Goal: Task Accomplishment & Management: Complete application form

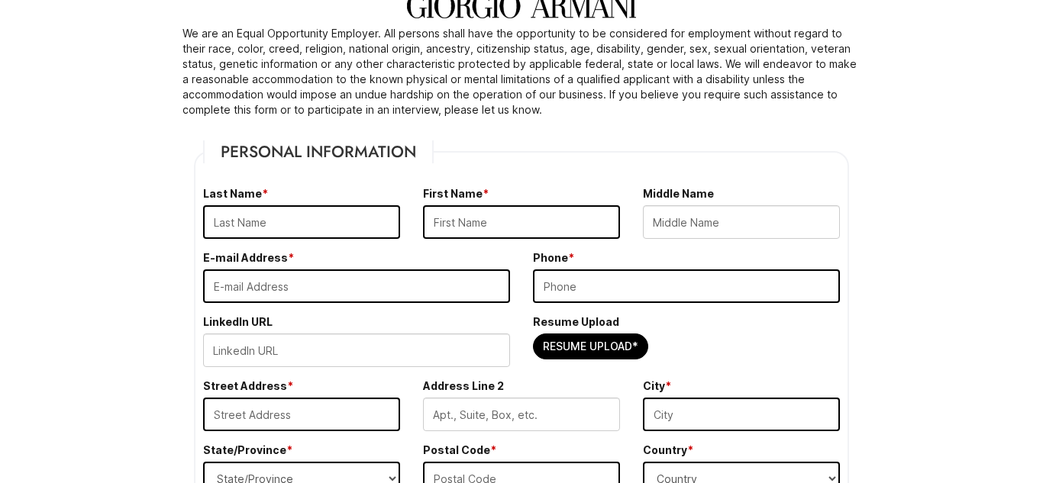
scroll to position [115, 0]
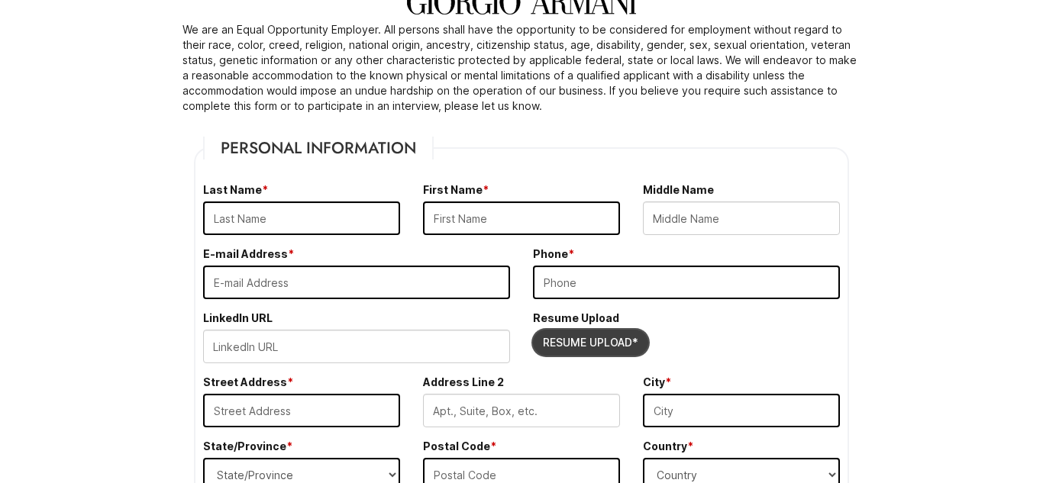
click at [574, 354] on input "Resume Upload*" at bounding box center [591, 343] width 114 height 24
type input "C:\fakepath\resume (1).pdf"
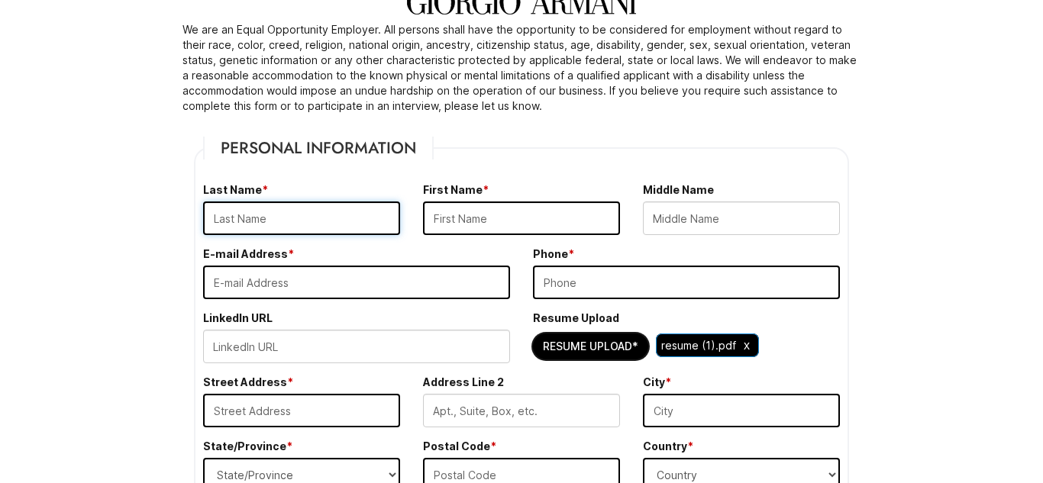
click at [349, 225] on input "text" at bounding box center [301, 219] width 197 height 34
type input "[PERSON_NAME]"
type input "Nehemiah"
type input "[STREET_ADDRESS]"
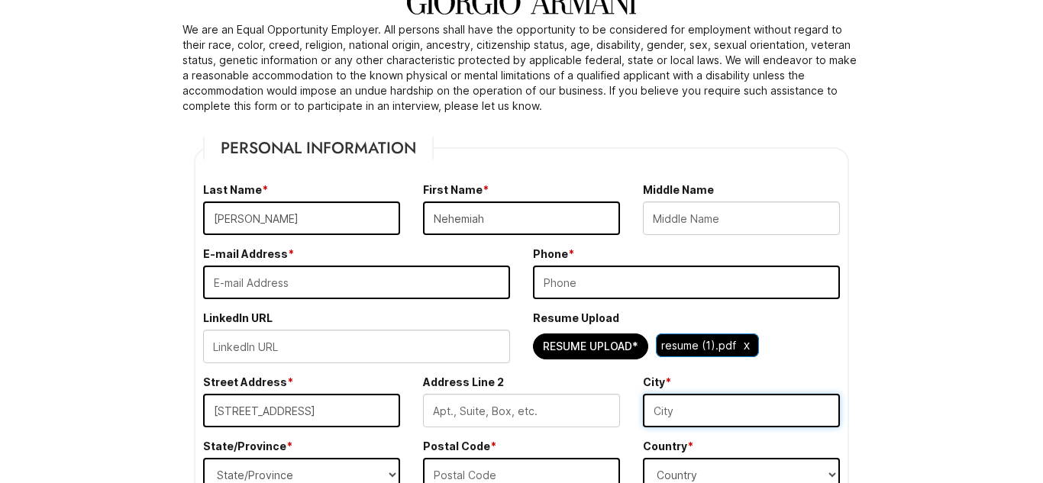
type input "Cinnaminson"
select select "NJ"
type input "08077"
select select "[GEOGRAPHIC_DATA]"
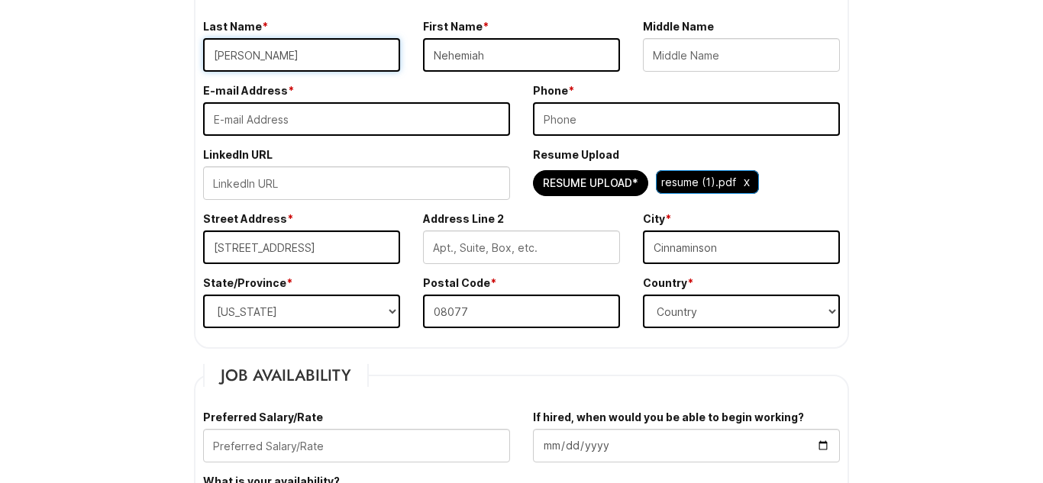
scroll to position [281, 0]
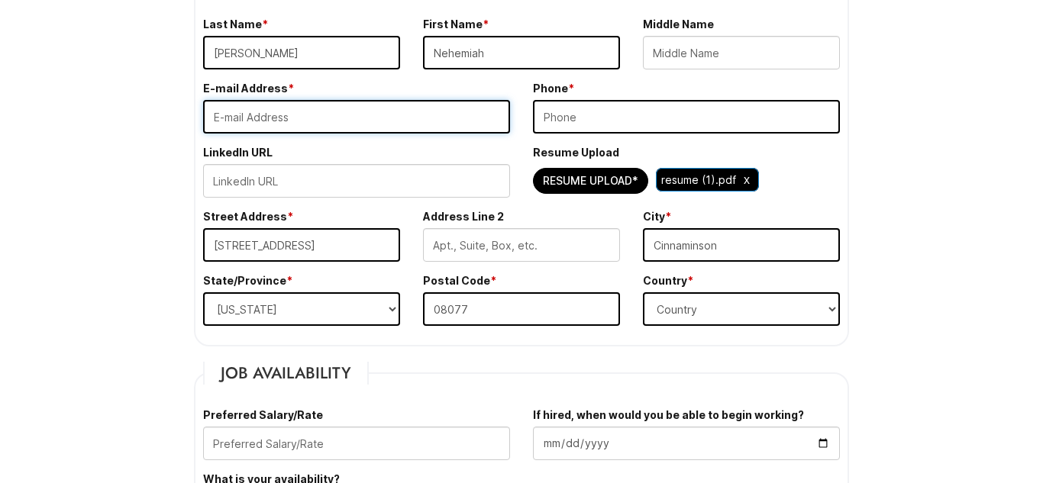
click at [227, 124] on input "email" at bounding box center [356, 117] width 307 height 34
type input "x"
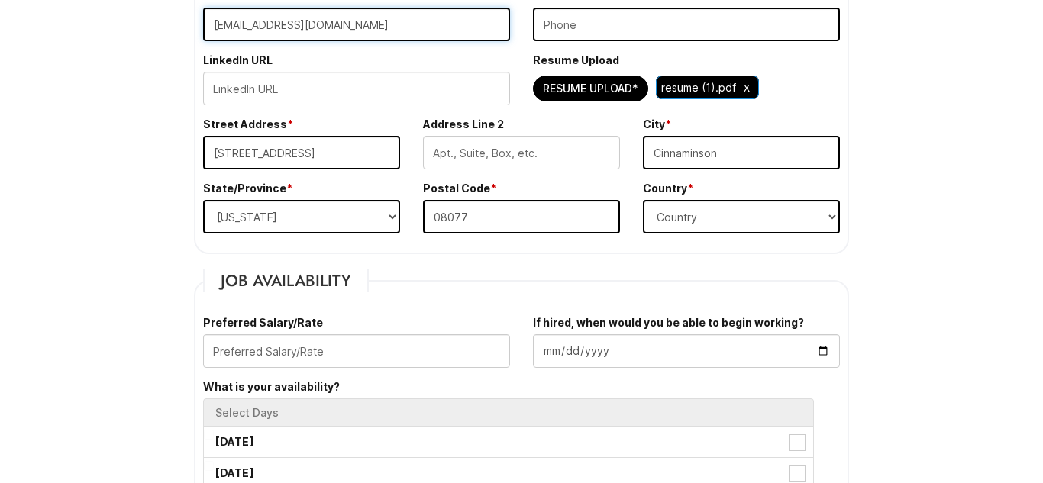
scroll to position [372, 0]
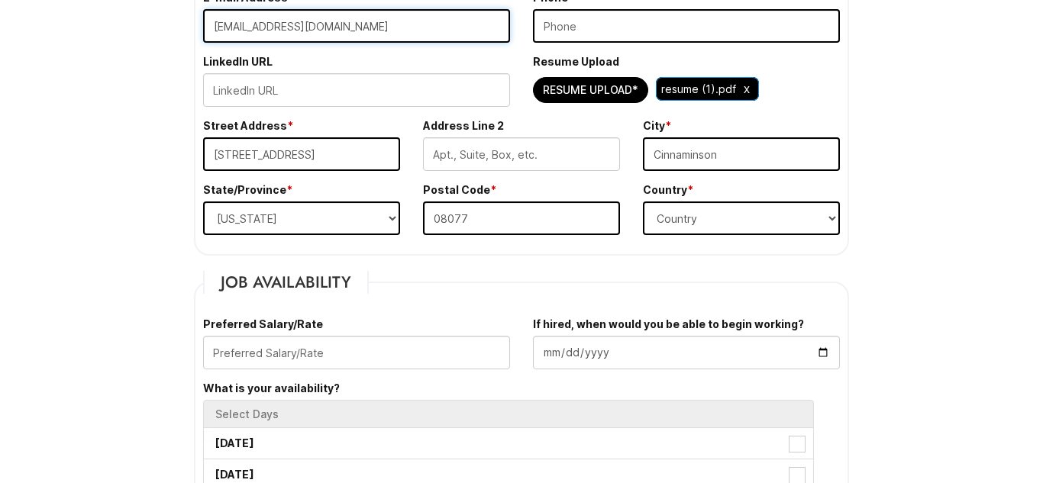
type input "[EMAIL_ADDRESS][DOMAIN_NAME]"
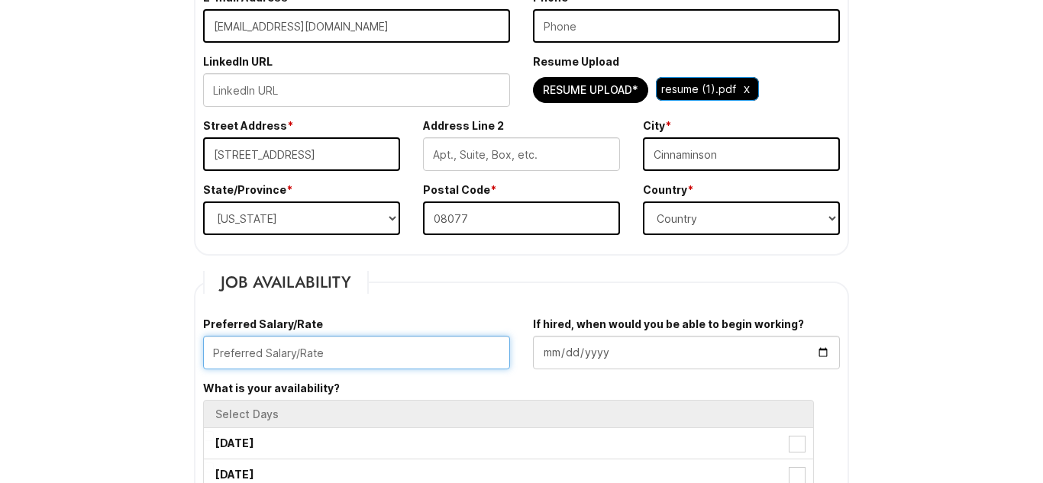
click at [338, 344] on input "text" at bounding box center [356, 353] width 307 height 34
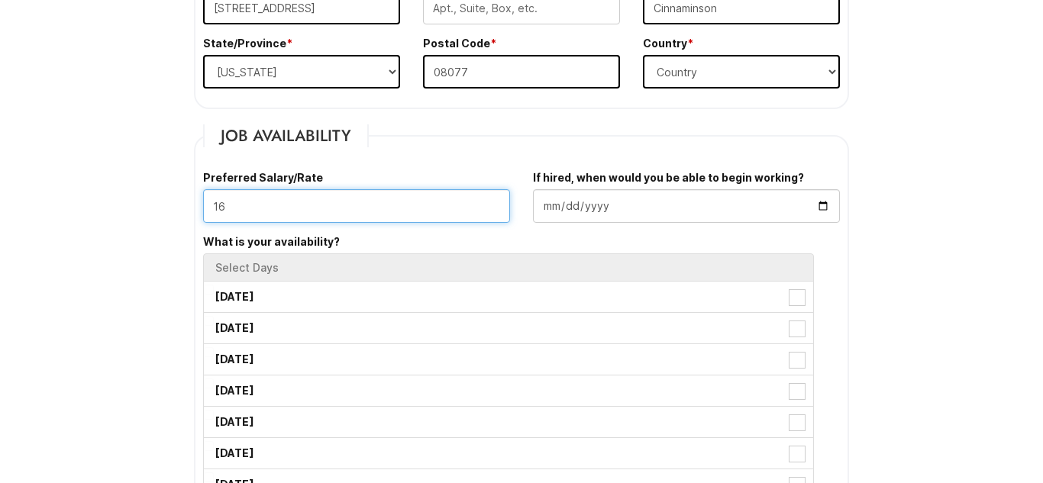
scroll to position [520, 0]
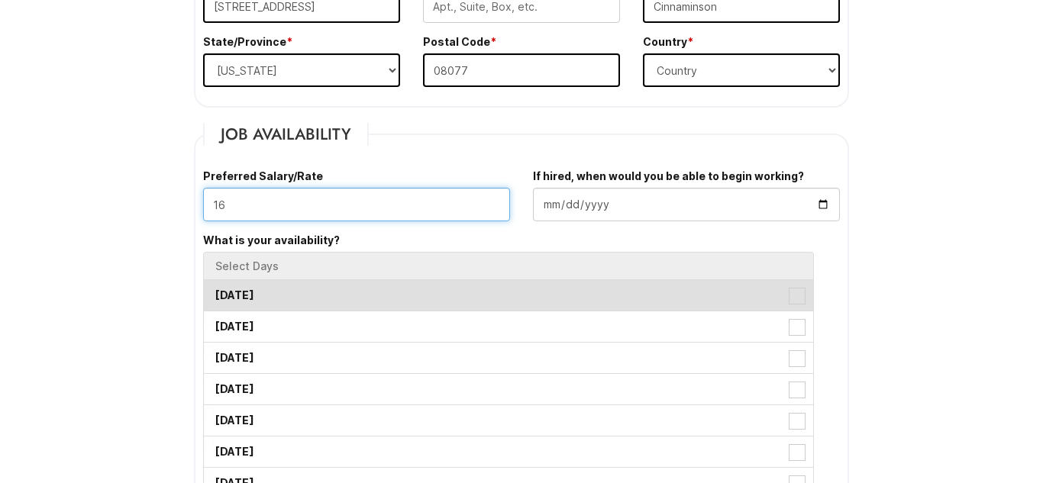
type input "16"
click at [251, 302] on label "[DATE]" at bounding box center [508, 295] width 609 height 31
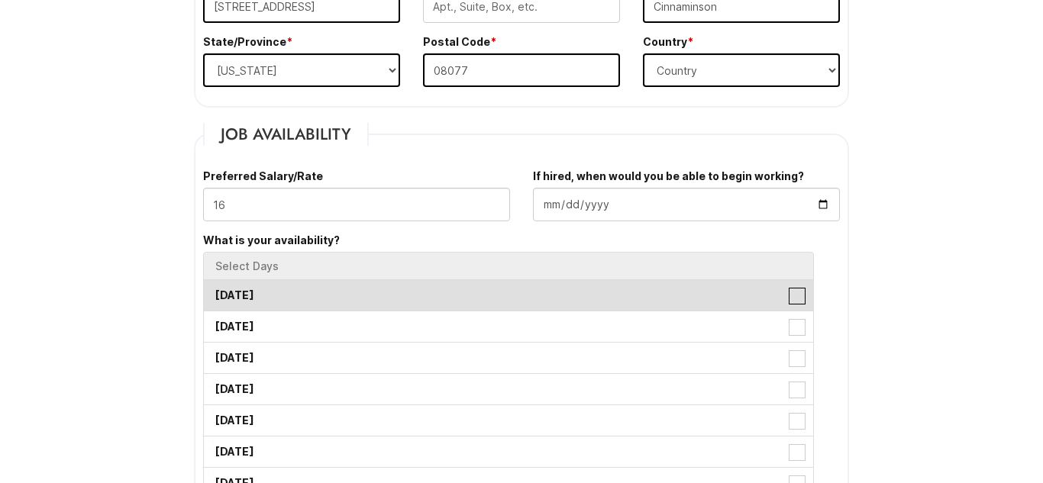
click at [214, 293] on Available_Monday "[DATE]" at bounding box center [209, 288] width 10 height 10
checkbox Available_Monday "true"
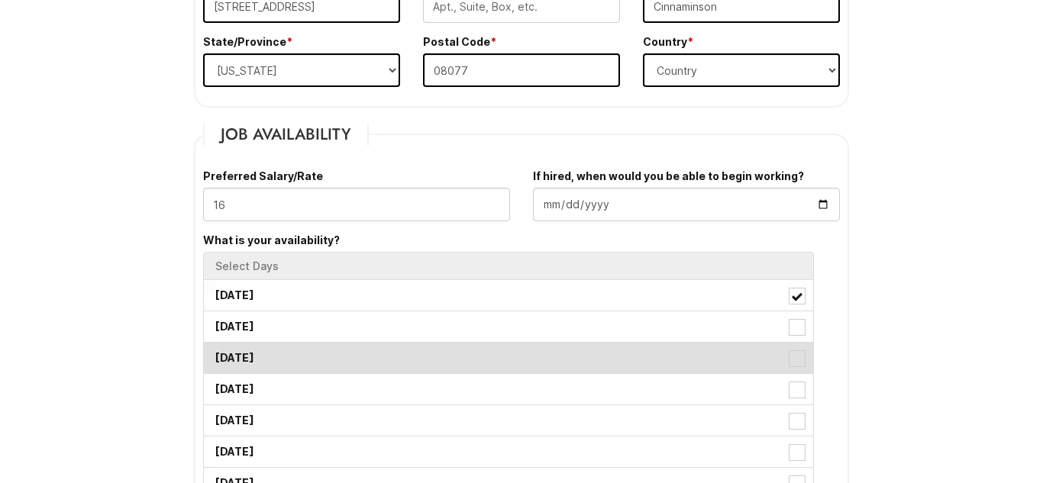
click at [266, 373] on label "[DATE]" at bounding box center [508, 358] width 609 height 31
click at [214, 356] on Available_Wednesday "[DATE]" at bounding box center [209, 351] width 10 height 10
checkbox Available_Wednesday "true"
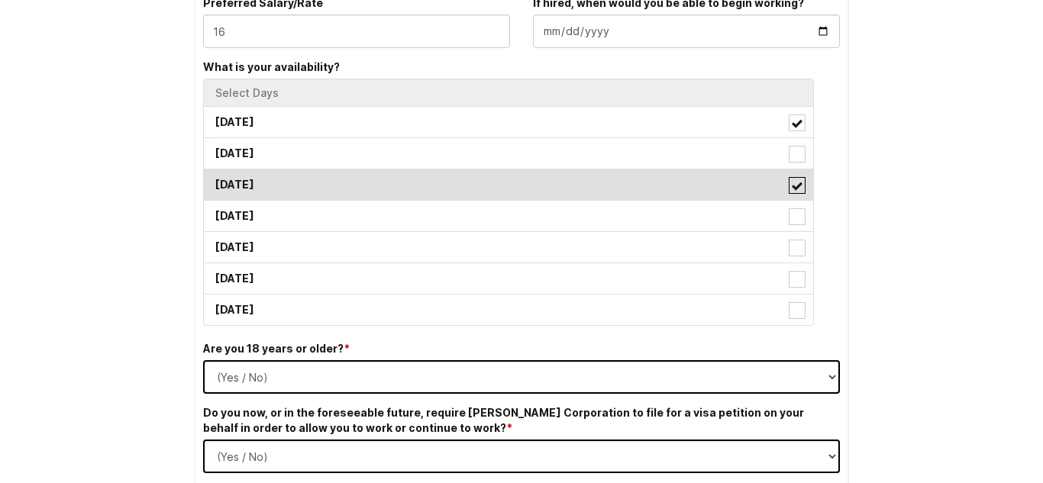
scroll to position [693, 0]
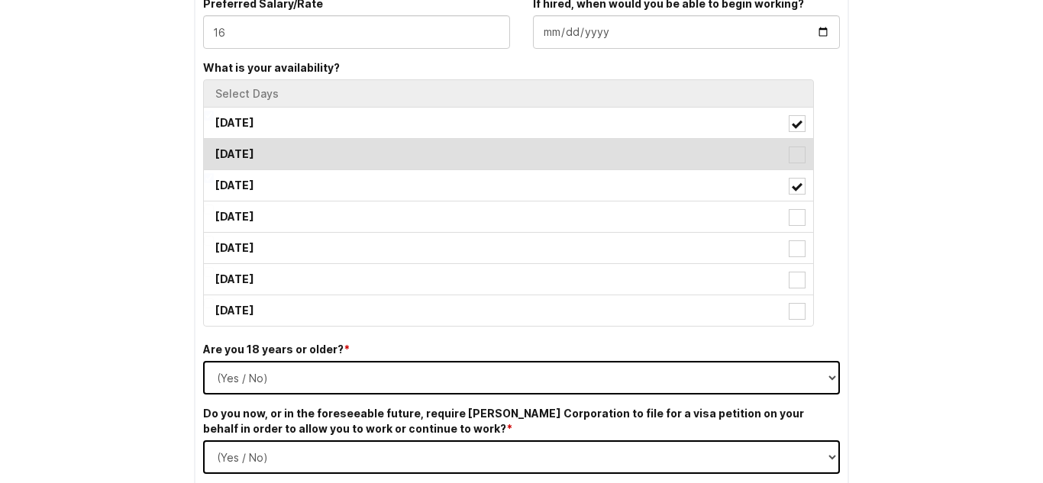
click at [364, 149] on label "[DATE]" at bounding box center [508, 154] width 609 height 31
click at [214, 149] on Available_Tuesday "[DATE]" at bounding box center [209, 147] width 10 height 10
checkbox Available_Tuesday "true"
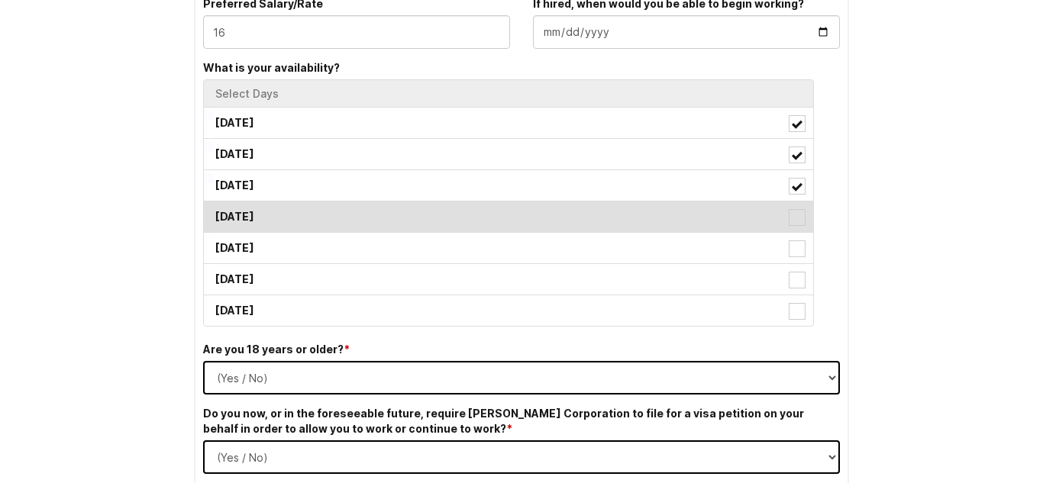
click at [361, 229] on label "[DATE]" at bounding box center [508, 217] width 609 height 31
click at [214, 215] on Available_Thursday "[DATE]" at bounding box center [209, 210] width 10 height 10
checkbox Available_Thursday "true"
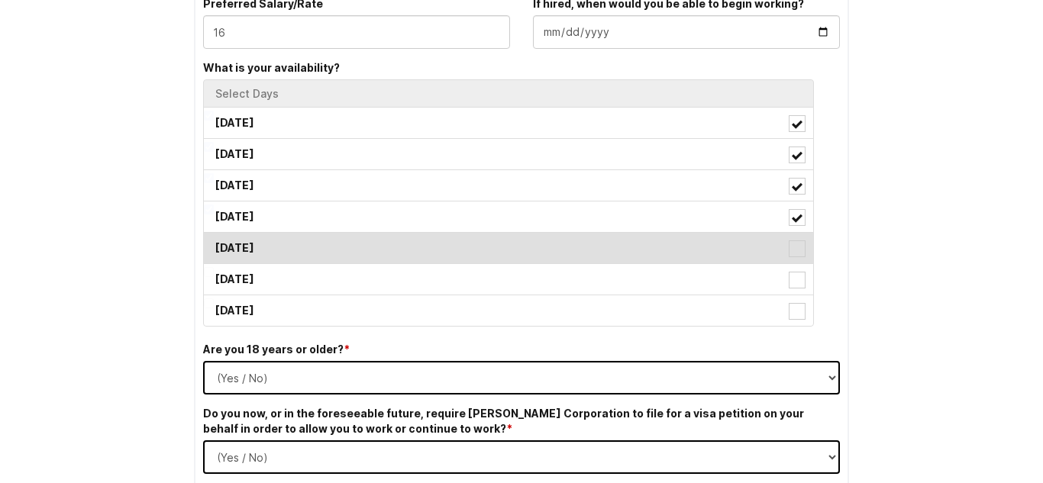
click at [361, 236] on label "[DATE]" at bounding box center [508, 248] width 609 height 31
click at [214, 236] on Available_Friday "[DATE]" at bounding box center [209, 241] width 10 height 10
checkbox Available_Friday "true"
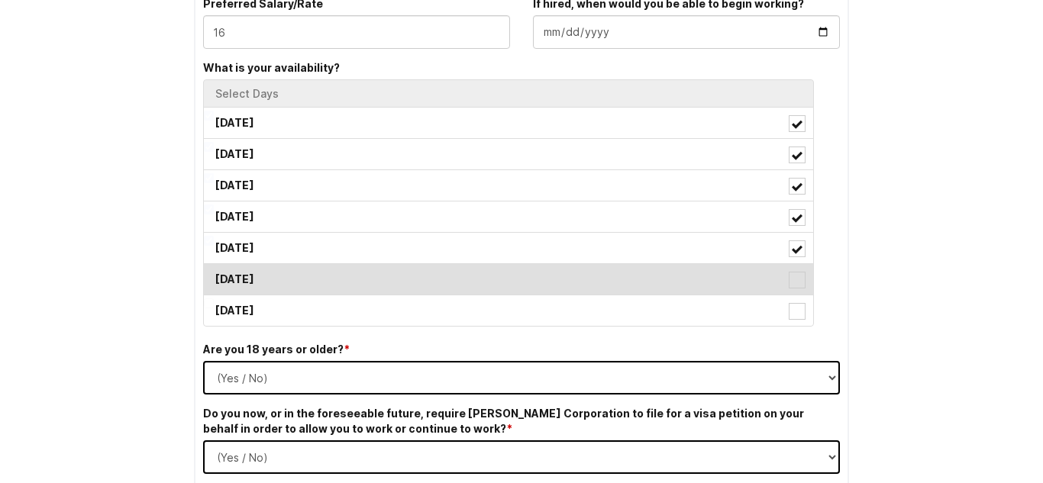
click at [367, 276] on label "[DATE]" at bounding box center [508, 279] width 609 height 31
click at [214, 276] on Available_Saturday "[DATE]" at bounding box center [209, 272] width 10 height 10
checkbox Available_Saturday "true"
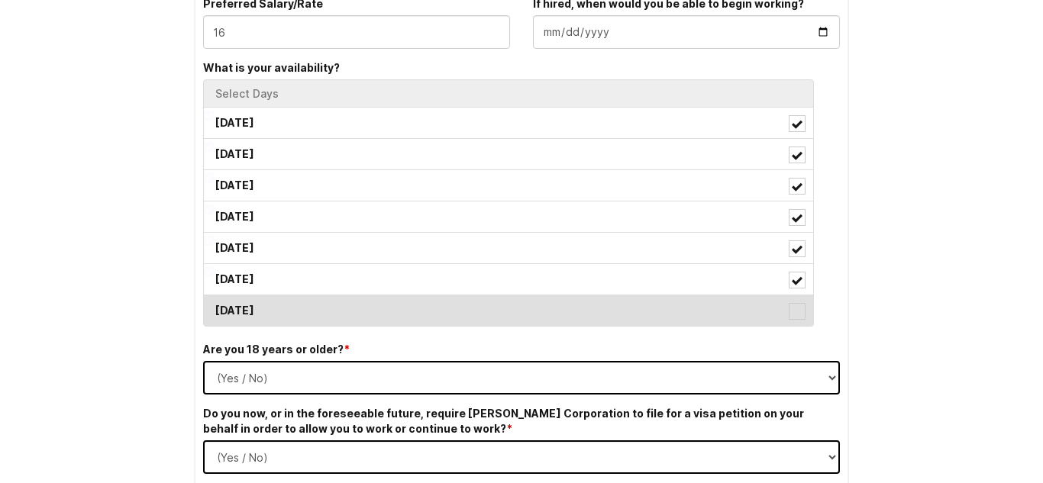
click at [371, 305] on label "[DATE]" at bounding box center [508, 311] width 609 height 31
click at [214, 305] on Available_Sunday "[DATE]" at bounding box center [209, 304] width 10 height 10
checkbox Available_Sunday "true"
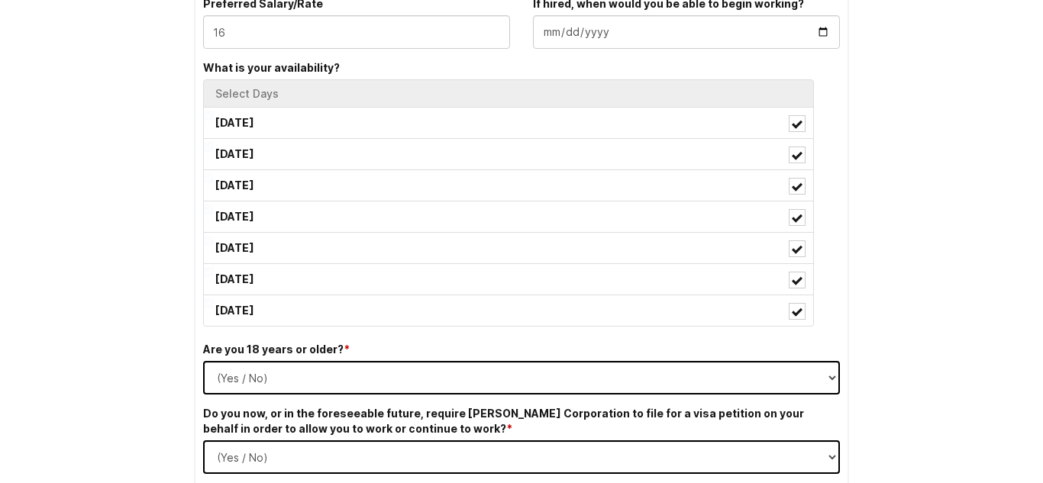
click at [627, 14] on div "If hired, when would you be able to begin working?" at bounding box center [686, 22] width 307 height 53
click at [629, 24] on input "If hired, when would you be able to begin working?" at bounding box center [686, 32] width 307 height 34
click at [823, 30] on input "If hired, when would you be able to begin working?" at bounding box center [686, 32] width 307 height 34
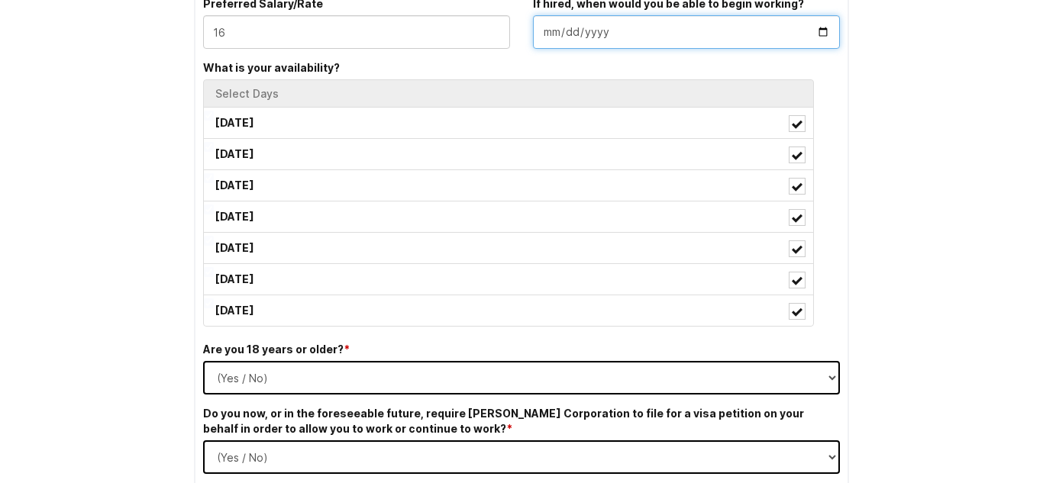
type input "[DATE]"
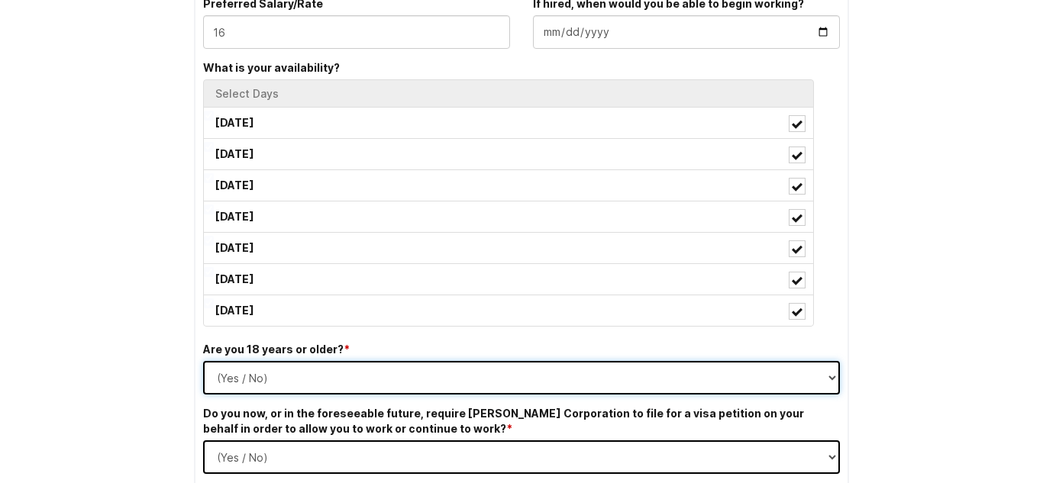
click at [306, 386] on select "(Yes / No) Yes No" at bounding box center [521, 378] width 637 height 34
select select "Yes"
click at [203, 361] on select "(Yes / No) Yes No" at bounding box center [521, 378] width 637 height 34
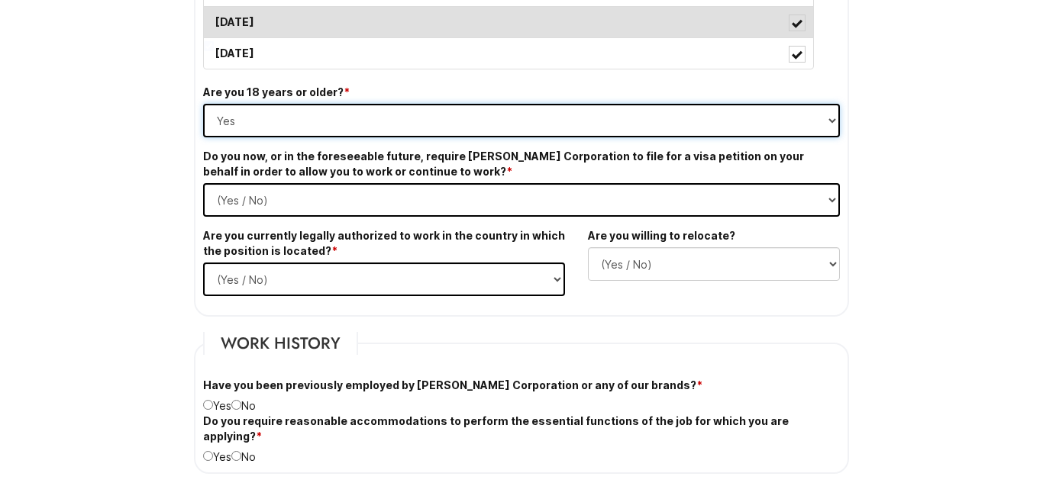
scroll to position [960, 0]
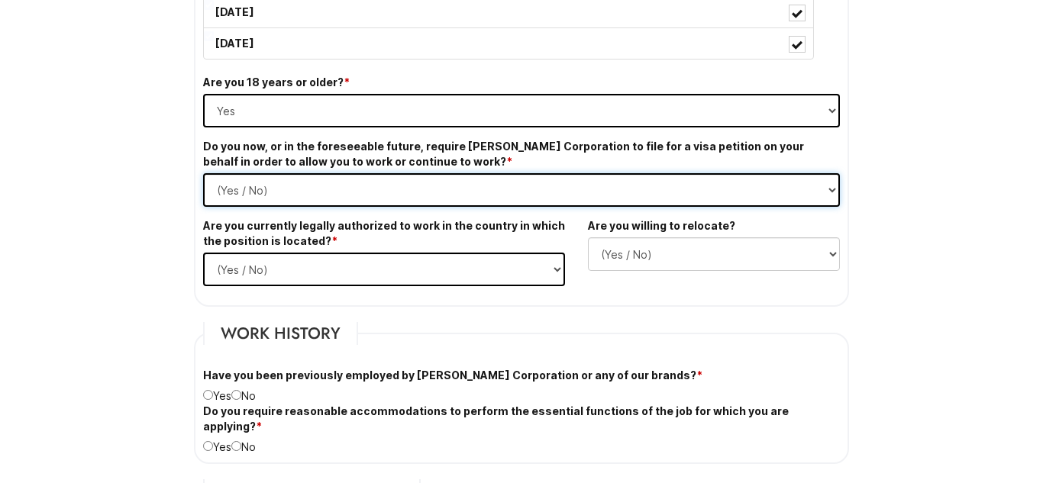
click at [359, 198] on Required "(Yes / No) Yes No" at bounding box center [521, 190] width 637 height 34
select Required "No"
click at [203, 173] on Required "(Yes / No) Yes No" at bounding box center [521, 190] width 637 height 34
click at [335, 272] on select "(Yes / No) Yes No" at bounding box center [384, 270] width 362 height 34
select select "Yes"
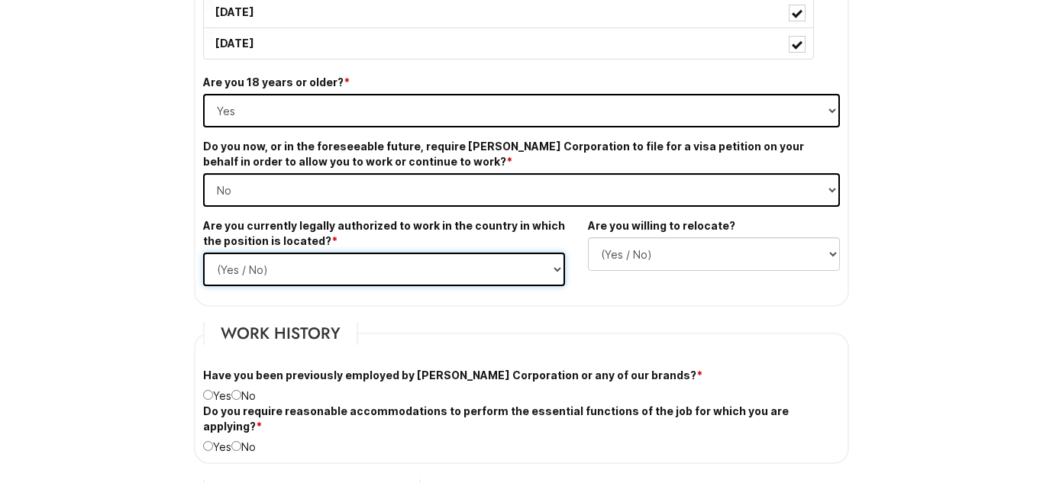
click at [203, 253] on select "(Yes / No) Yes No" at bounding box center [384, 270] width 362 height 34
click at [640, 264] on select "(Yes / No) No Yes" at bounding box center [714, 255] width 252 height 34
select select "Y"
click at [588, 238] on select "(Yes / No) No Yes" at bounding box center [714, 255] width 252 height 34
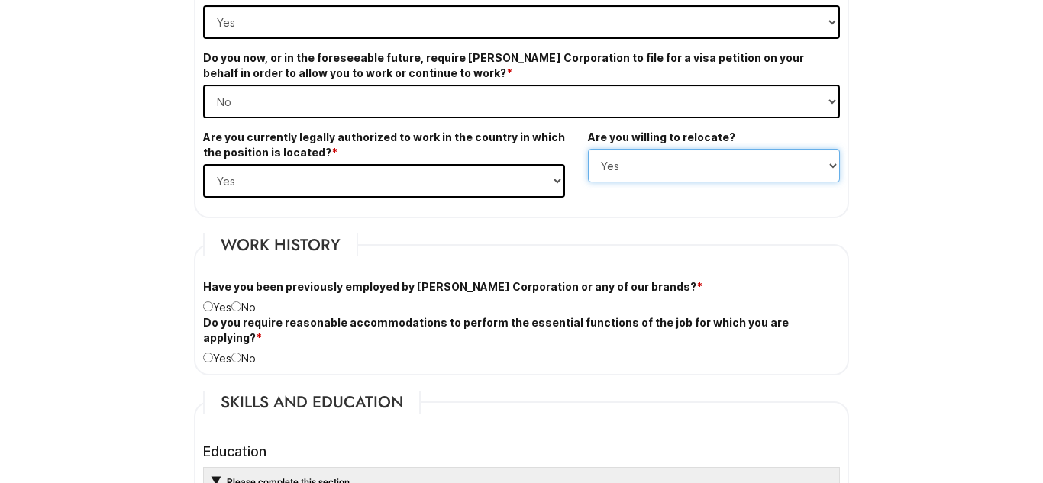
scroll to position [1059, 0]
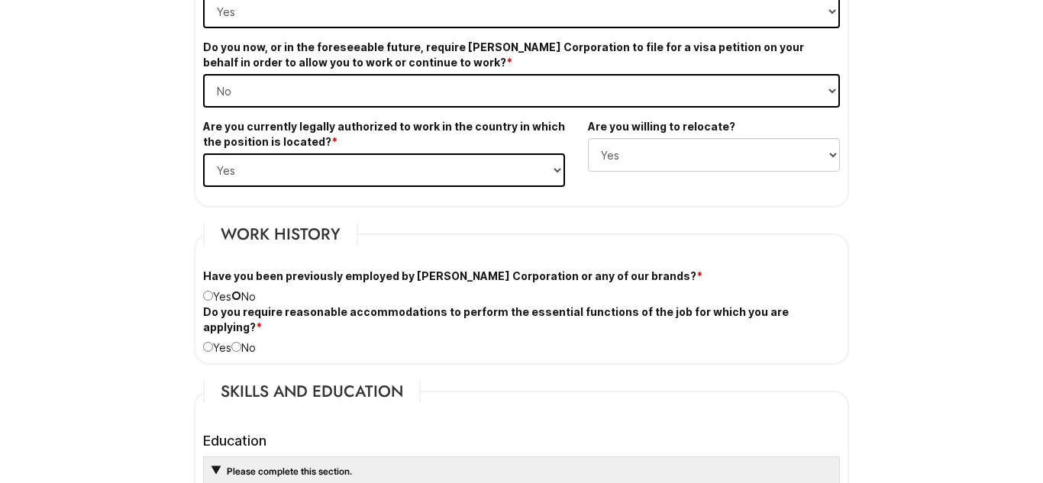
click at [241, 291] on input "radio" at bounding box center [236, 296] width 10 height 10
radio input "true"
click at [248, 324] on div "Do you require reasonable accommodations to perform the essential functions of …" at bounding box center [522, 330] width 660 height 51
click at [247, 331] on div "Do you require reasonable accommodations to perform the essential functions of …" at bounding box center [522, 330] width 660 height 51
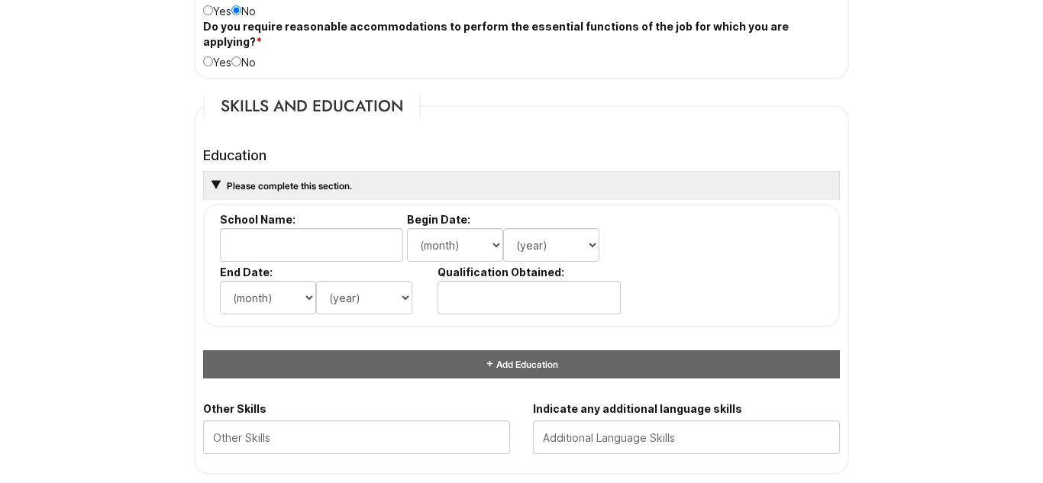
scroll to position [1360, 0]
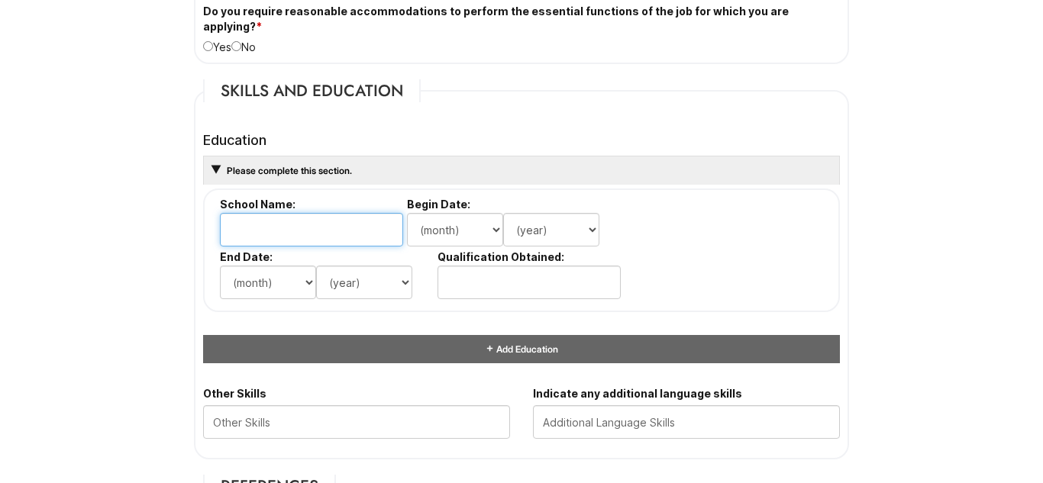
click at [248, 215] on input "text" at bounding box center [311, 230] width 183 height 34
type input "BCIT Westampton"
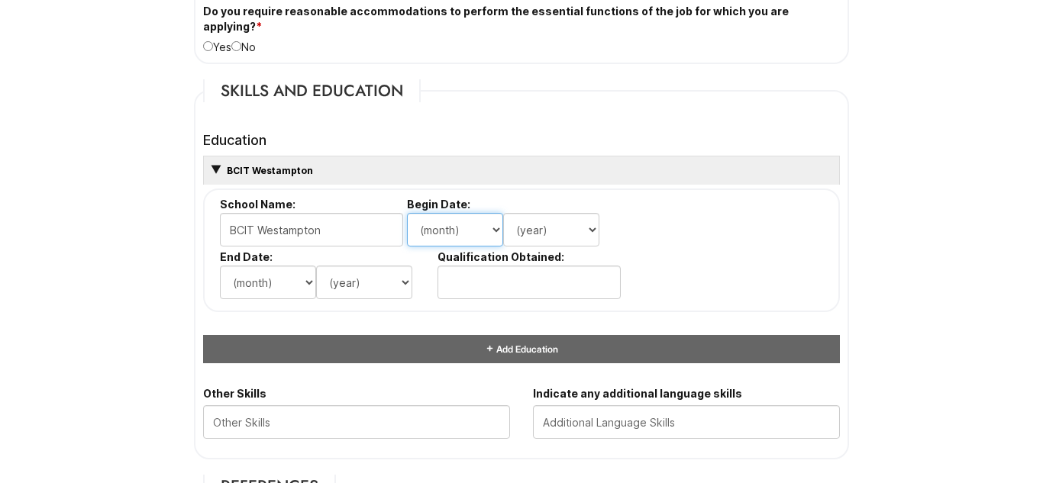
click at [424, 213] on select "(month) Jan Feb Mar Apr May Jun [DATE] Aug Sep Oct Nov Dec" at bounding box center [455, 230] width 96 height 34
click at [407, 213] on select "(month) Jan Feb Mar Apr May Jun [DATE] Aug Sep Oct Nov Dec" at bounding box center [455, 230] width 96 height 34
click at [480, 213] on select "(month) Jan Feb Mar Apr May Jun [DATE] Aug Sep Oct Nov Dec" at bounding box center [455, 230] width 96 height 34
select select "9"
click at [407, 213] on select "(month) Jan Feb Mar Apr May Jun [DATE] Aug Sep Oct Nov Dec" at bounding box center [455, 230] width 96 height 34
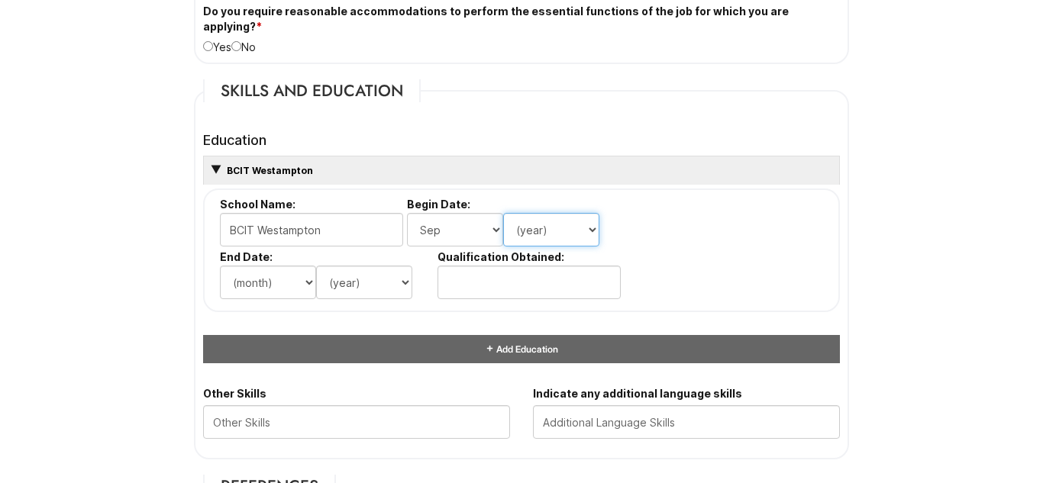
click at [558, 216] on select "(year) 2029 2028 2027 2026 2025 2024 2023 2022 2021 2020 2019 2018 2017 2016 20…" at bounding box center [551, 230] width 96 height 34
select select "2023"
click at [503, 213] on select "(year) 2029 2028 2027 2026 2025 2024 2023 2022 2021 2020 2019 2018 2017 2016 20…" at bounding box center [551, 230] width 96 height 34
click at [255, 284] on li "End Date: (month) Jan Feb Mar Apr May Jun [DATE] Aug Sep Oct Nov Dec (year) 202…" at bounding box center [325, 277] width 218 height 53
click at [264, 274] on select "(month) Jan Feb Mar Apr May Jun [DATE] Aug Sep Oct Nov Dec" at bounding box center [268, 283] width 96 height 34
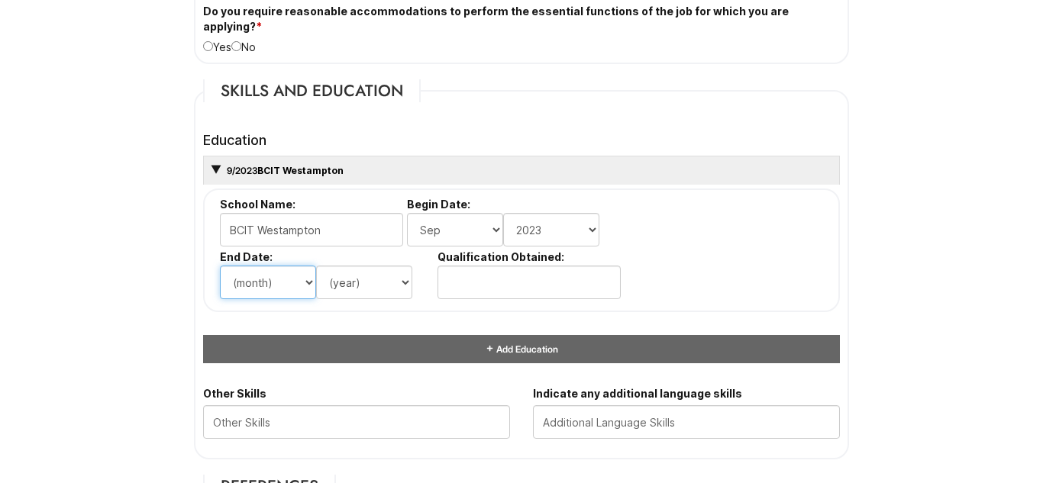
select select "6"
click at [220, 266] on select "(month) Jan Feb Mar Apr May Jun [DATE] Aug Sep Oct Nov Dec" at bounding box center [268, 283] width 96 height 34
click at [336, 272] on select "(year) 2029 2028 2027 2026 2025 2024 2023 2022 2021 2020 2019 2018 2017 2016 20…" at bounding box center [364, 283] width 96 height 34
select select "2025"
click at [316, 266] on select "(year) 2029 2028 2027 2026 2025 2024 2023 2022 2021 2020 2019 2018 2017 2016 20…" at bounding box center [364, 283] width 96 height 34
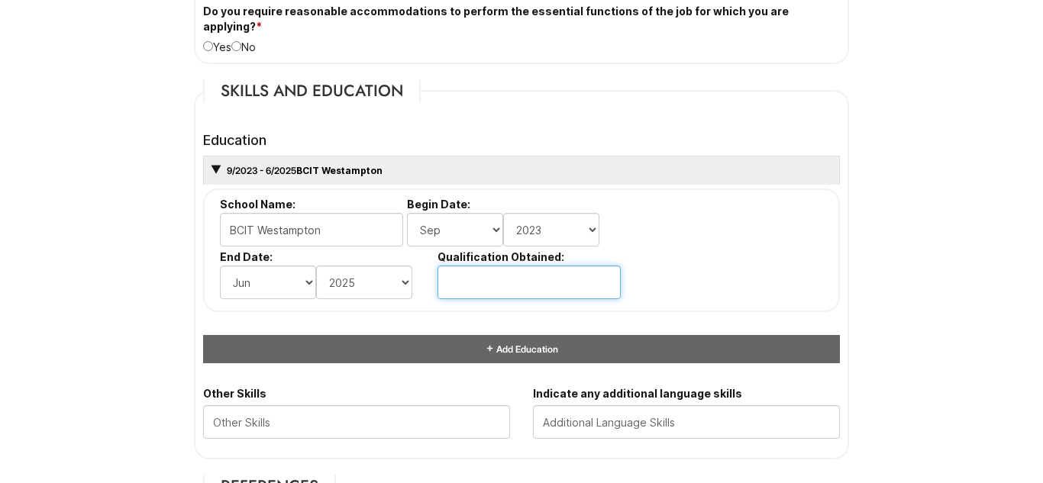
click at [491, 269] on input "text" at bounding box center [529, 283] width 183 height 34
type input "High School Diploma"
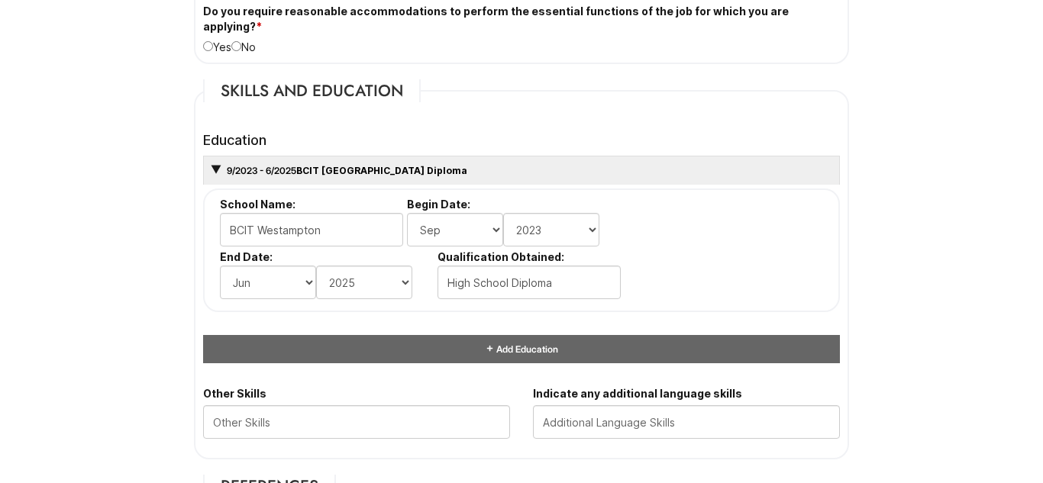
click at [84, 276] on html "Please Complete This Form 1 2 3 Client Advisor (Part-time), A|X Armani Exchange…" at bounding box center [521, 170] width 1043 height 3060
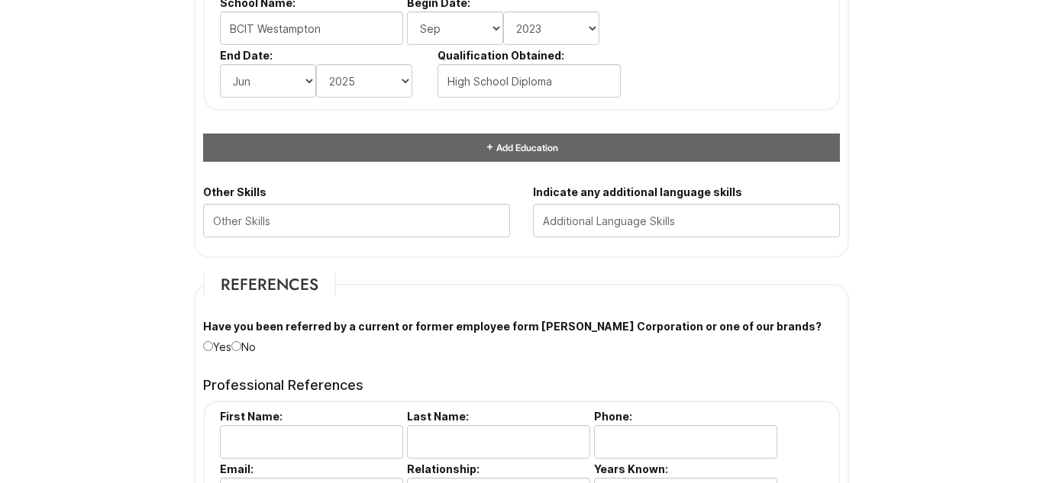
scroll to position [1565, 0]
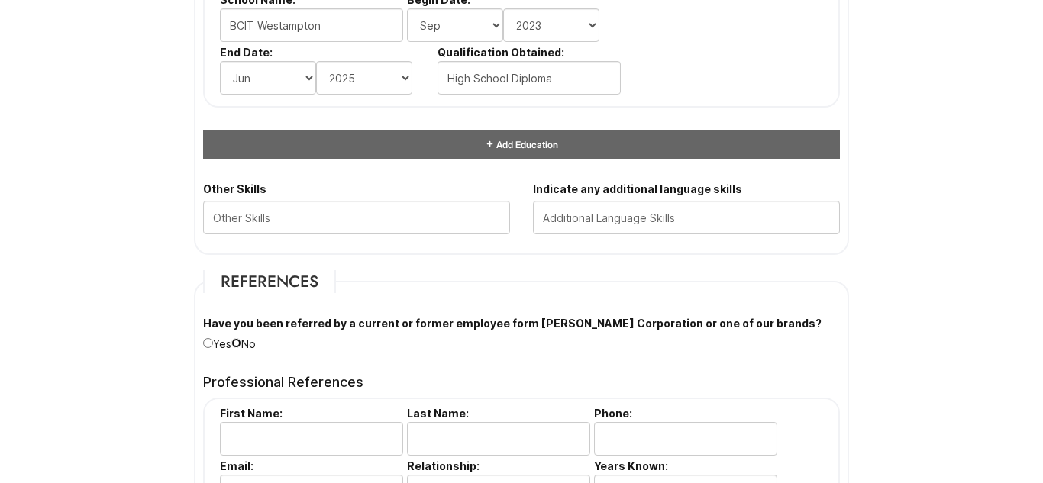
click at [241, 338] on input "radio" at bounding box center [236, 343] width 10 height 10
radio input "true"
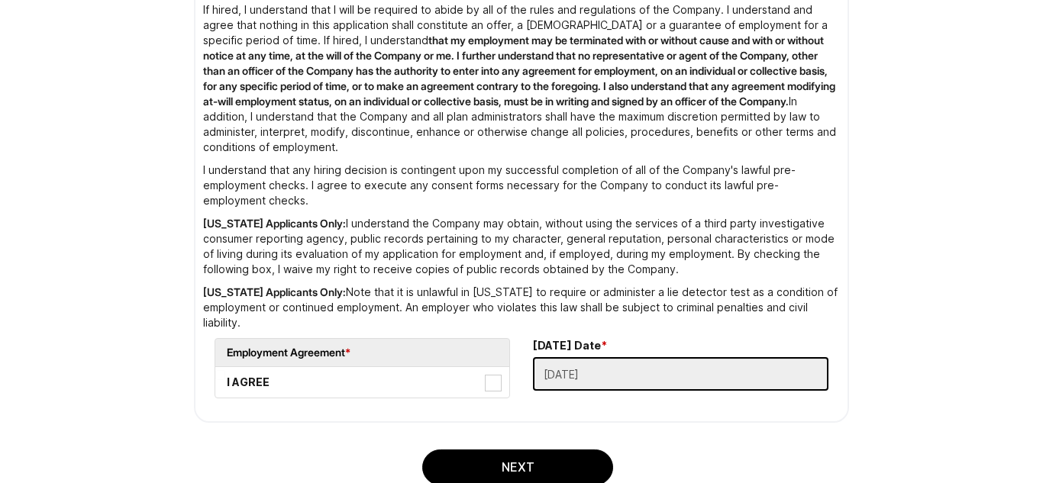
scroll to position [2562, 0]
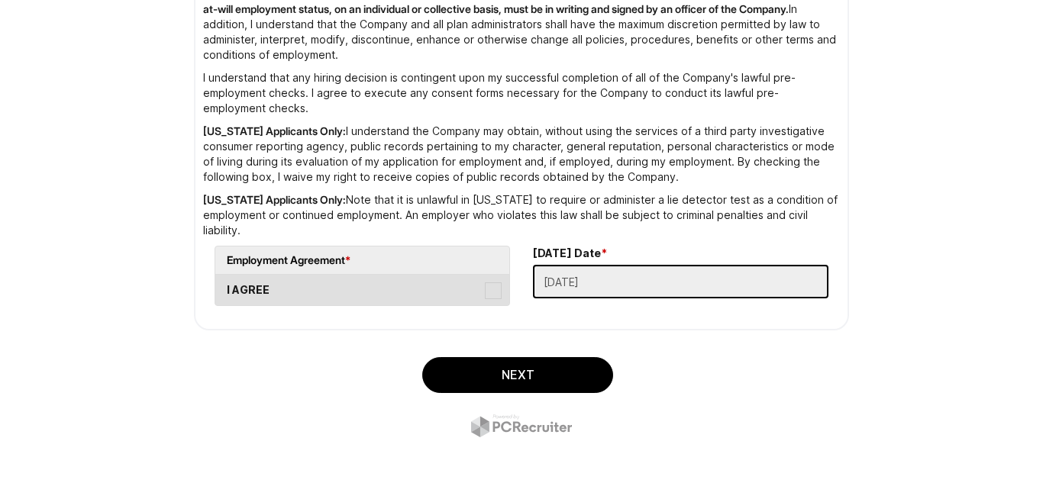
click at [483, 275] on label "I AGREE" at bounding box center [362, 290] width 294 height 31
click at [225, 278] on AGREE "I AGREE" at bounding box center [220, 283] width 10 height 10
checkbox AGREE "true"
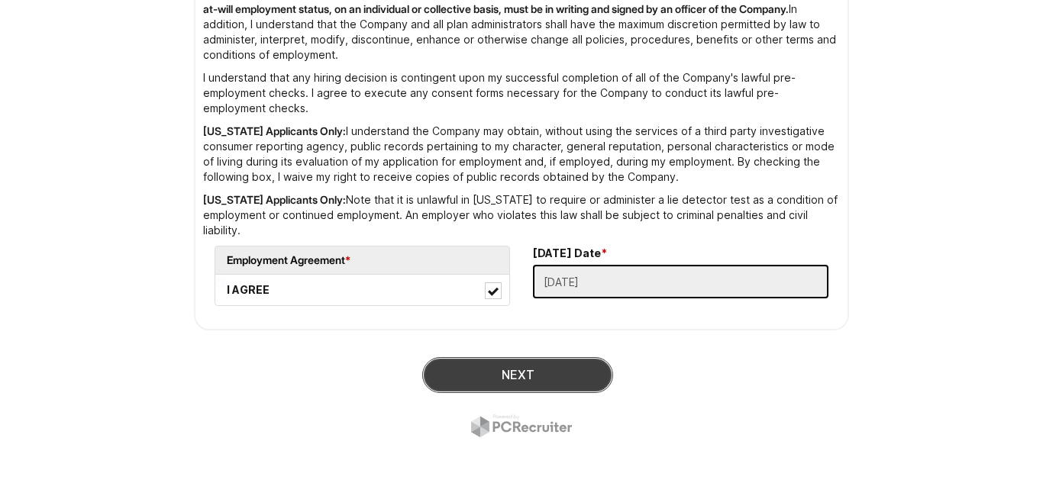
click at [549, 357] on button "Next" at bounding box center [517, 375] width 191 height 36
click at [557, 367] on button "SUBMIT" at bounding box center [517, 375] width 191 height 36
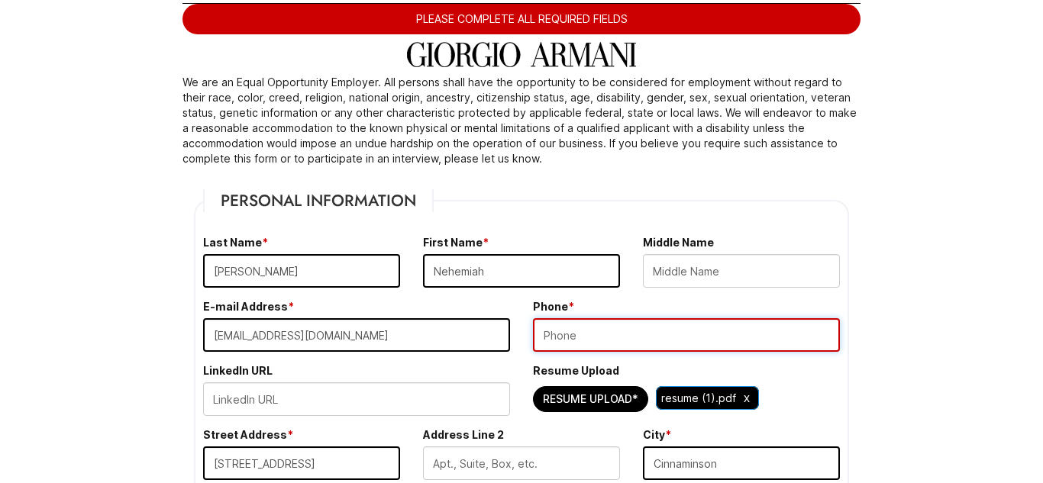
click at [559, 335] on input "tel" at bounding box center [686, 335] width 307 height 34
type input "7"
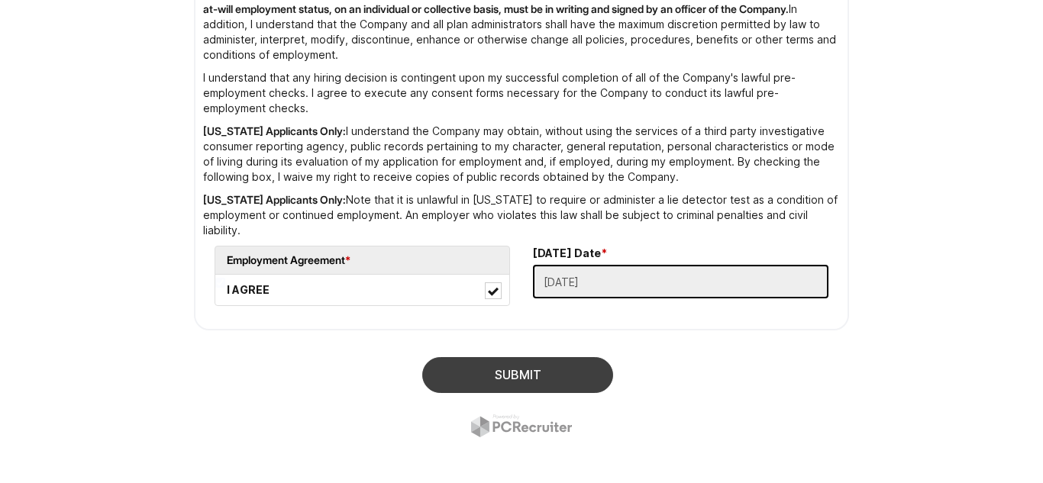
type input "4752982459"
click at [561, 357] on button "SUBMIT" at bounding box center [517, 375] width 191 height 36
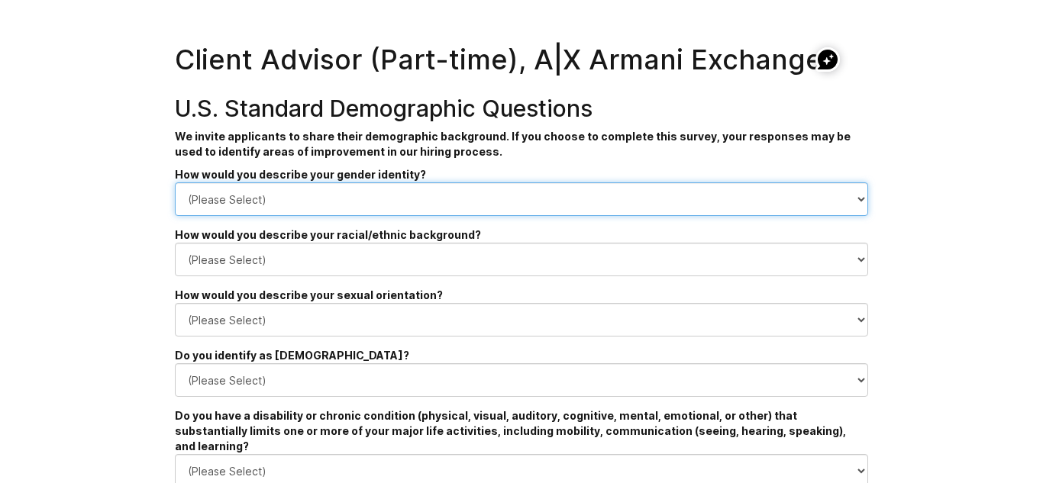
click at [399, 205] on select "(Please Select) Man Woman Non-binary I prefer to self-describe I don't wish to …" at bounding box center [522, 200] width 694 height 34
select select "Man"
click at [175, 183] on select "(Please Select) Man Woman Non-binary I prefer to self-describe I don't wish to …" at bounding box center [522, 200] width 694 height 34
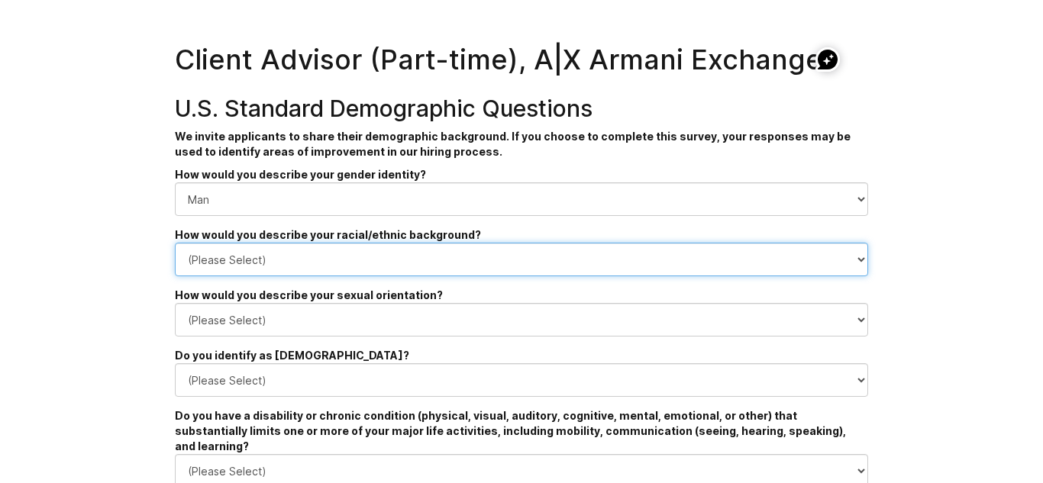
click at [266, 253] on select "(Please Select) Black or of African descent East Asian Hispanic, Latinx or of S…" at bounding box center [522, 260] width 694 height 34
select select "Black or of African descent"
click at [175, 243] on select "(Please Select) Black or of African descent East Asian Hispanic, Latinx or of S…" at bounding box center [522, 260] width 694 height 34
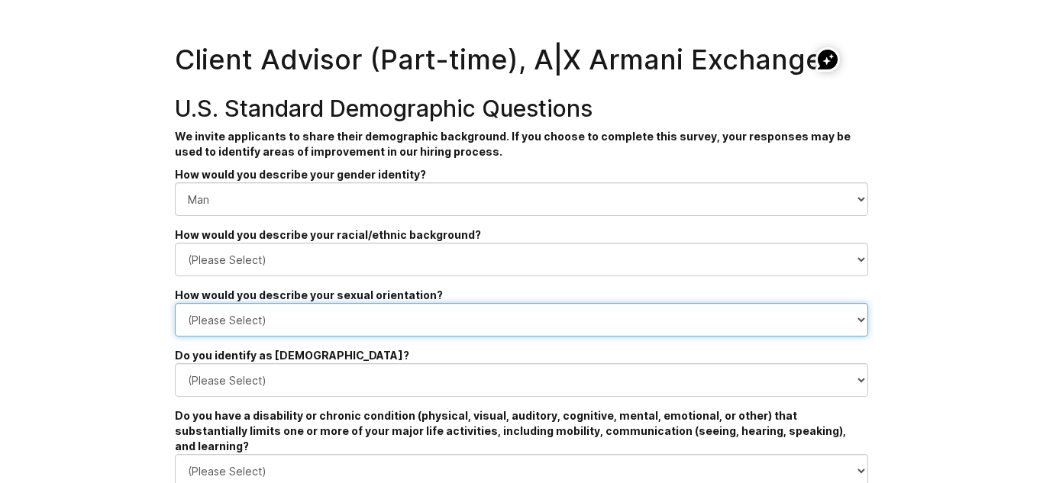
click at [306, 313] on select "(Please Select) Asexual Bisexual and/or pansexual Gay Heterosexual Lesbian Quee…" at bounding box center [522, 320] width 694 height 34
select select "Heterosexual"
click at [175, 303] on select "(Please Select) Asexual Bisexual and/or pansexual Gay Heterosexual Lesbian Quee…" at bounding box center [522, 320] width 694 height 34
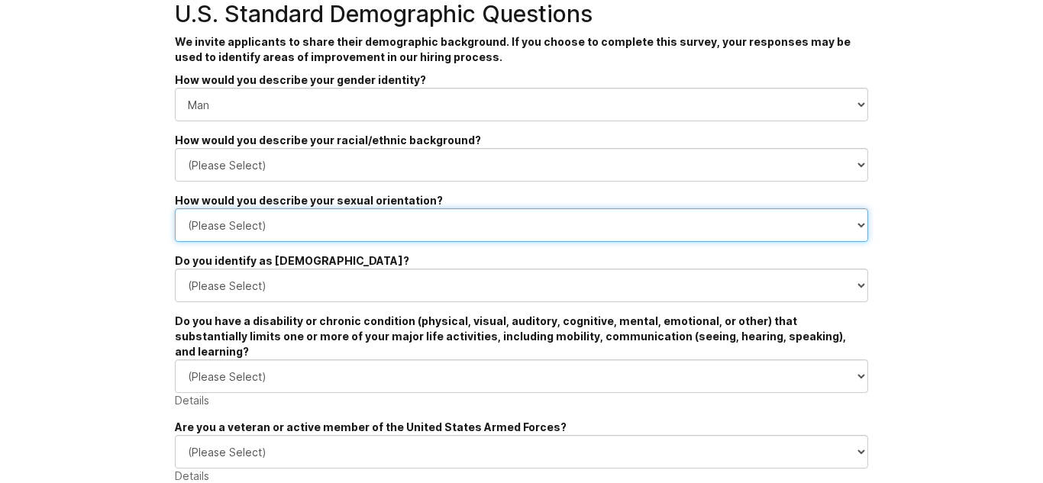
scroll to position [94, 0]
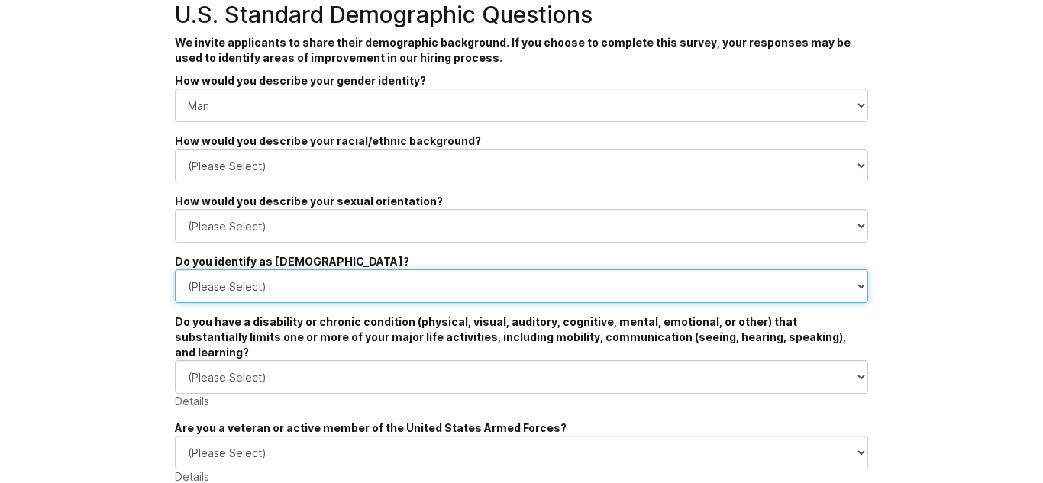
click at [296, 289] on select "(Please Select) Yes No I prefer to self-describe I don't wish to answer" at bounding box center [522, 287] width 694 height 34
select select "No"
click at [175, 270] on select "(Please Select) Yes No I prefer to self-describe I don't wish to answer" at bounding box center [522, 287] width 694 height 34
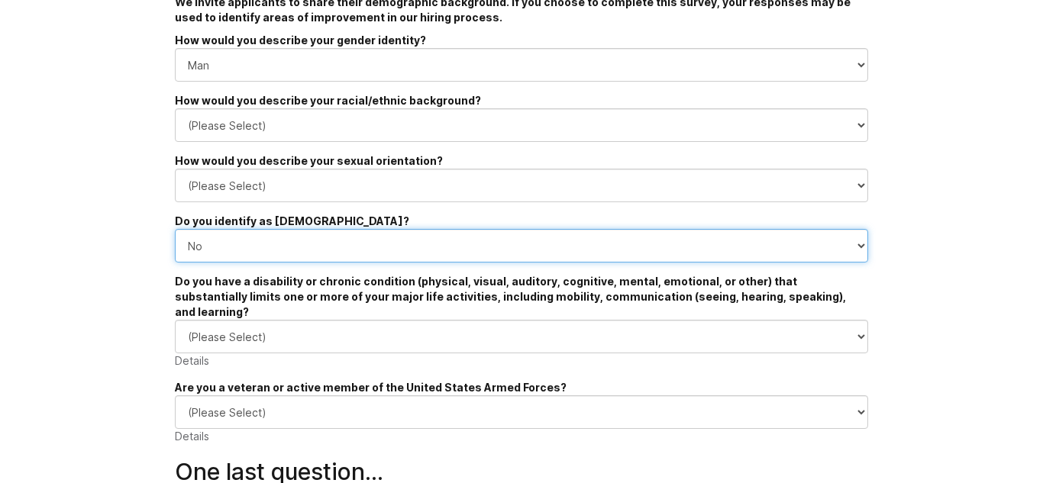
scroll to position [138, 0]
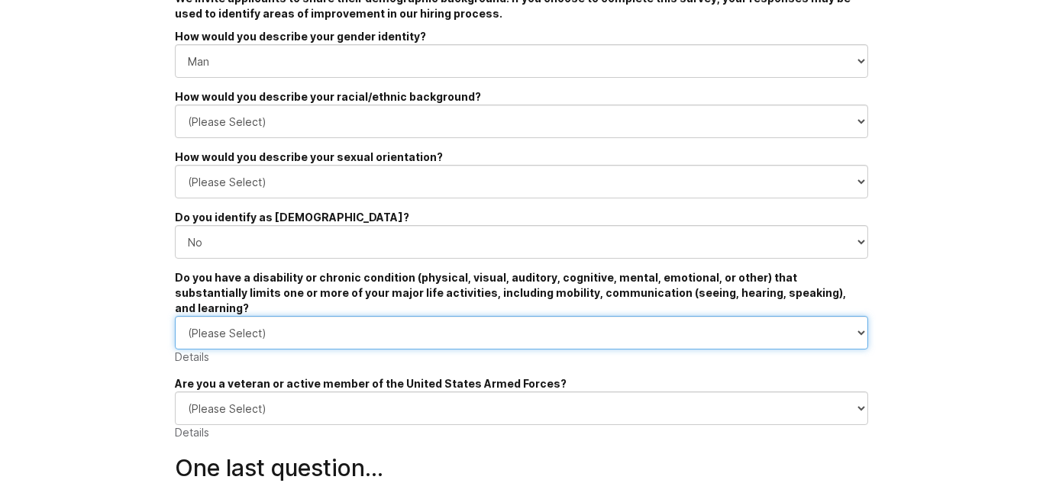
click at [206, 326] on select "(Please Select) YES, I HAVE A DISABILITY (or previously had a disability) NO, I…" at bounding box center [522, 333] width 694 height 34
select select "NO, I DON'T HAVE A DISABILITY"
click at [175, 316] on select "(Please Select) YES, I HAVE A DISABILITY (or previously had a disability) NO, I…" at bounding box center [522, 333] width 694 height 34
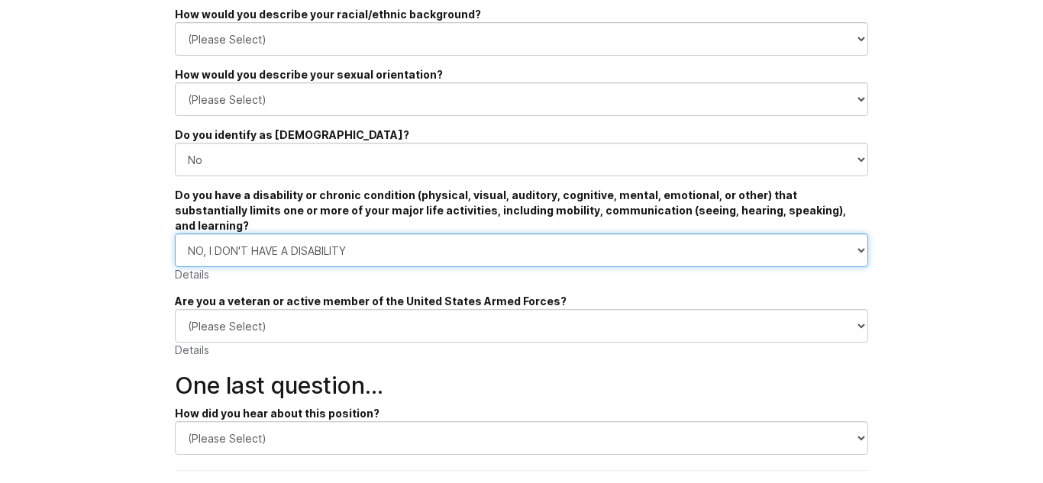
scroll to position [236, 0]
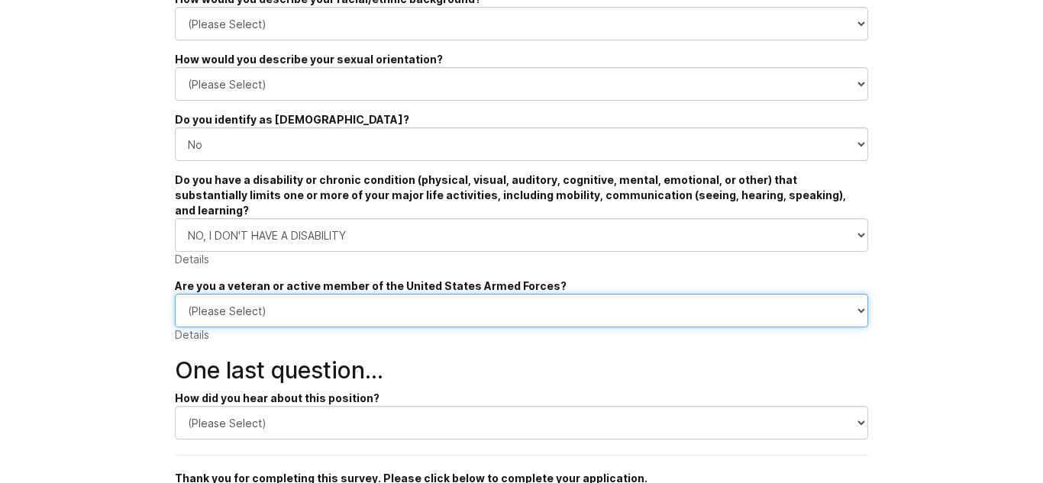
click at [208, 294] on select "(Please Select) I IDENTIFY AS ONE OR MORE OF THE CLASSIFICATIONS OF PROTECTED V…" at bounding box center [522, 311] width 694 height 34
select select "I AM NOT A PROTECTED VETERAN"
click at [175, 294] on select "(Please Select) I IDENTIFY AS ONE OR MORE OF THE CLASSIFICATIONS OF PROTECTED V…" at bounding box center [522, 311] width 694 height 34
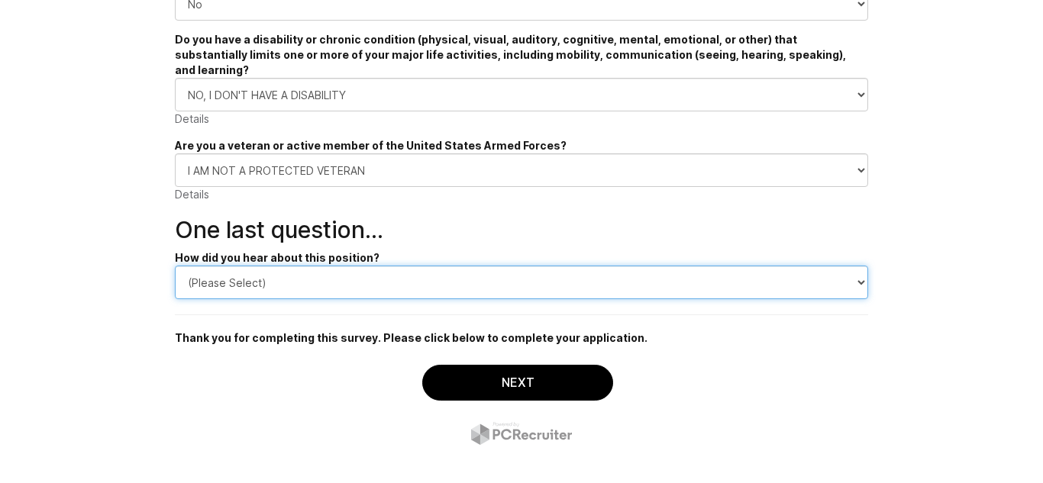
click at [207, 276] on select "(Please Select) CareerBuilder Indeed LinkedIn Monster Referral Other" at bounding box center [522, 283] width 694 height 34
select select "Indeed"
click at [175, 266] on select "(Please Select) CareerBuilder Indeed LinkedIn Monster Referral Other" at bounding box center [522, 283] width 694 height 34
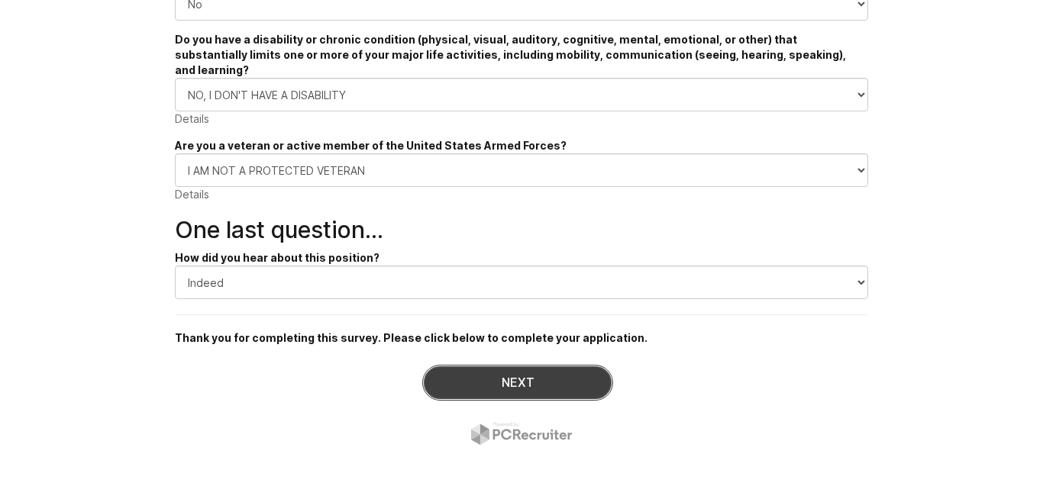
click at [481, 367] on button "Next" at bounding box center [517, 383] width 191 height 36
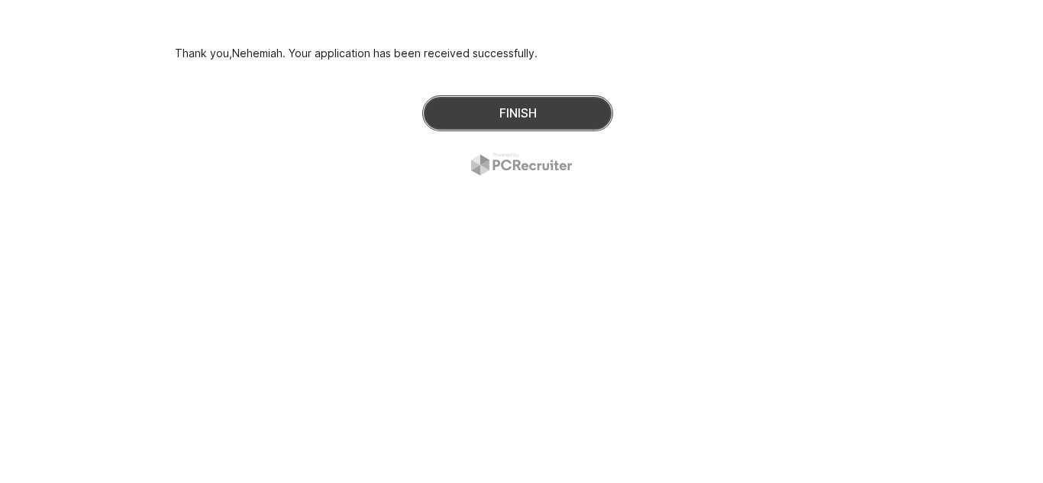
click at [520, 121] on button "Finish" at bounding box center [517, 113] width 191 height 36
